Goal: Task Accomplishment & Management: Use online tool/utility

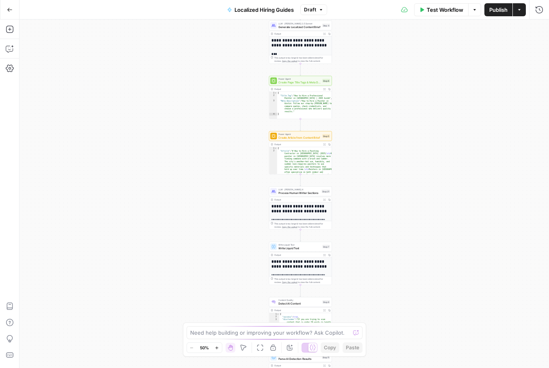
drag, startPoint x: 362, startPoint y: 70, endPoint x: 358, endPoint y: 215, distance: 145.1
click at [358, 215] on div "**********" at bounding box center [285, 194] width 530 height 348
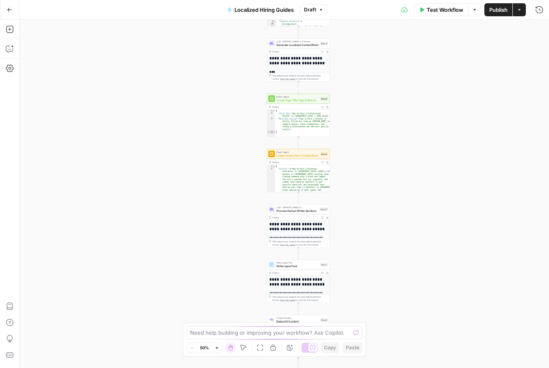
click at [518, 12] on button "Actions" at bounding box center [519, 9] width 13 height 13
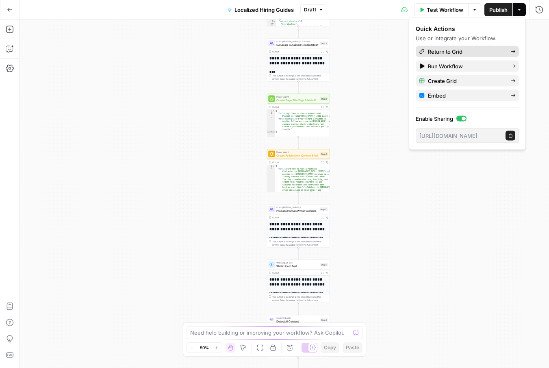
click at [504, 50] on div "Return to Grid" at bounding box center [467, 52] width 97 height 8
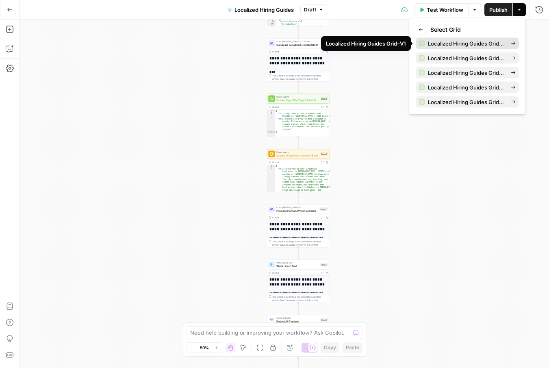
click at [494, 42] on span "Localized Hiring Guides Grid–V1" at bounding box center [466, 43] width 76 height 8
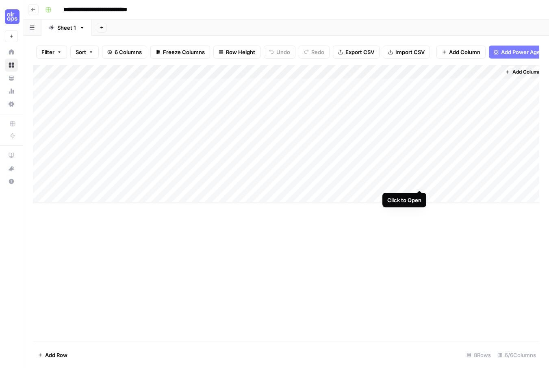
click at [417, 180] on div "Add Column" at bounding box center [286, 133] width 506 height 137
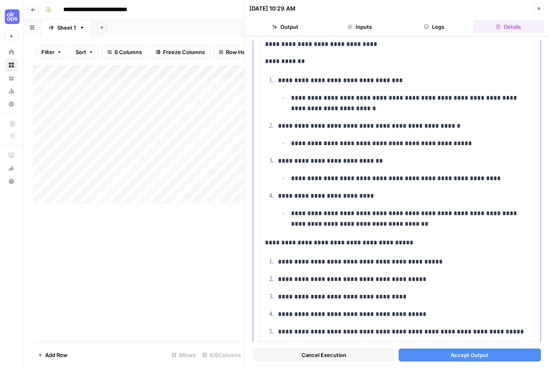
scroll to position [3348, 0]
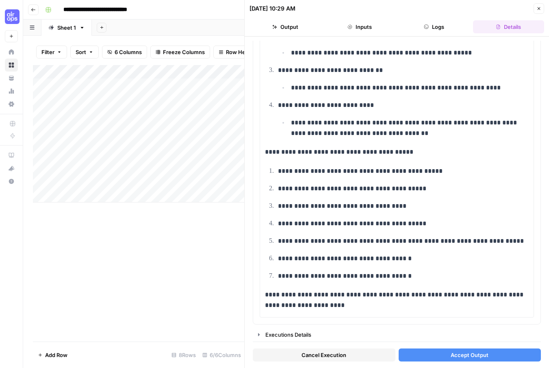
click at [511, 356] on button "Accept Output" at bounding box center [470, 354] width 143 height 13
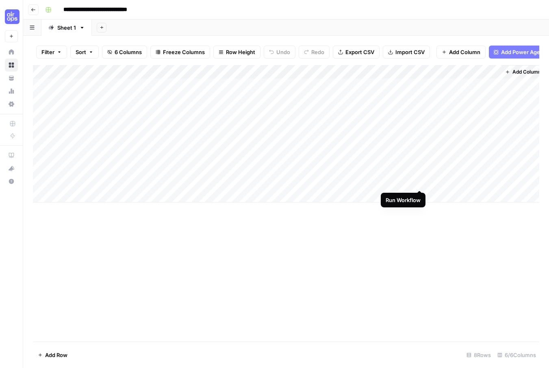
click at [421, 180] on div "Add Column" at bounding box center [286, 133] width 506 height 137
click at [243, 5] on div "**********" at bounding box center [291, 9] width 499 height 13
click at [421, 181] on div "Add Column" at bounding box center [286, 133] width 506 height 137
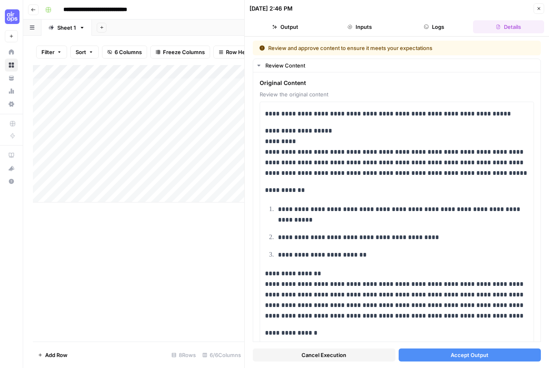
click at [472, 353] on span "Accept Output" at bounding box center [470, 355] width 38 height 8
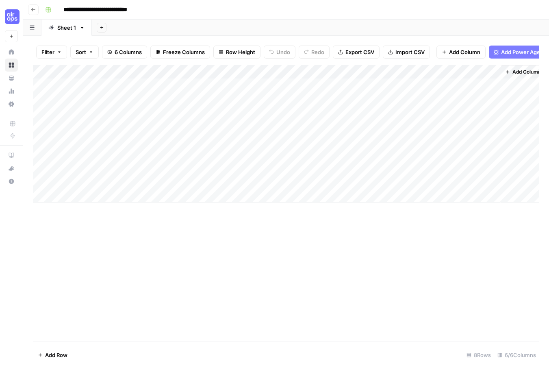
click at [384, 180] on div "Add Column" at bounding box center [286, 133] width 506 height 137
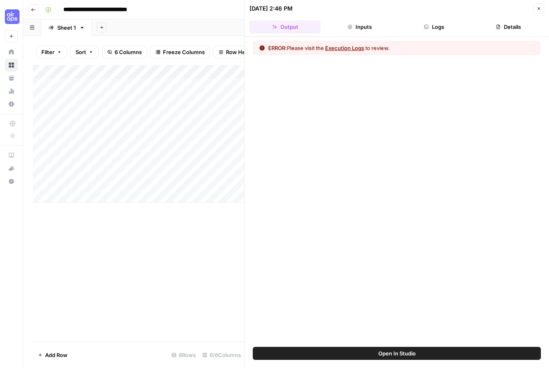
click at [347, 45] on button "Execution Logs" at bounding box center [344, 48] width 39 height 8
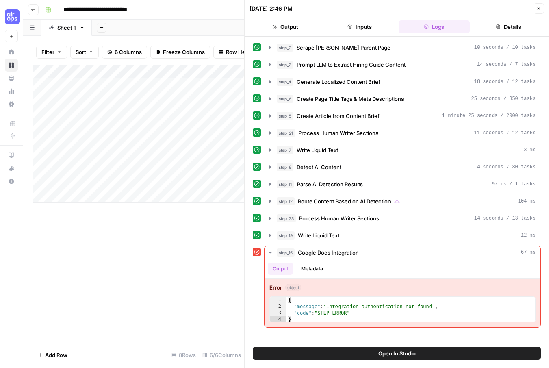
click at [539, 11] on button "Close" at bounding box center [539, 8] width 11 height 11
